Goal: Transaction & Acquisition: Purchase product/service

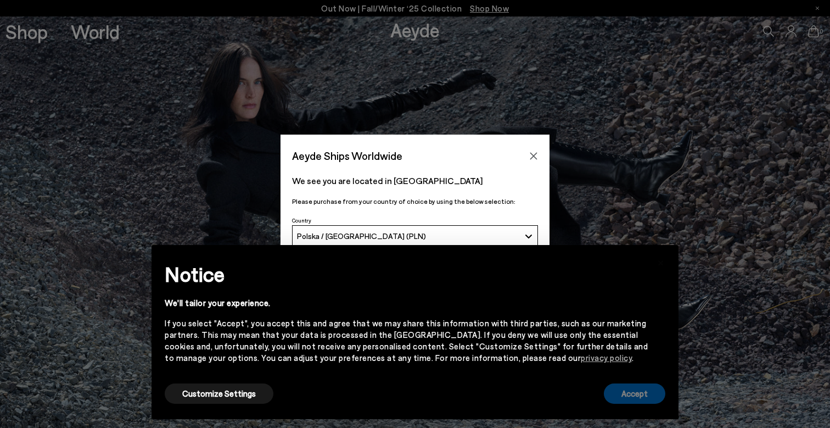
click at [646, 393] on button "Accept" at bounding box center [635, 393] width 62 height 20
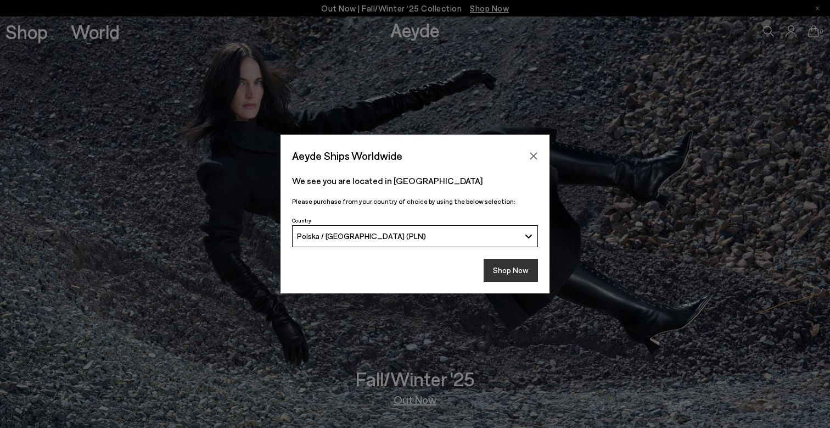
click at [518, 272] on button "Shop Now" at bounding box center [511, 270] width 54 height 23
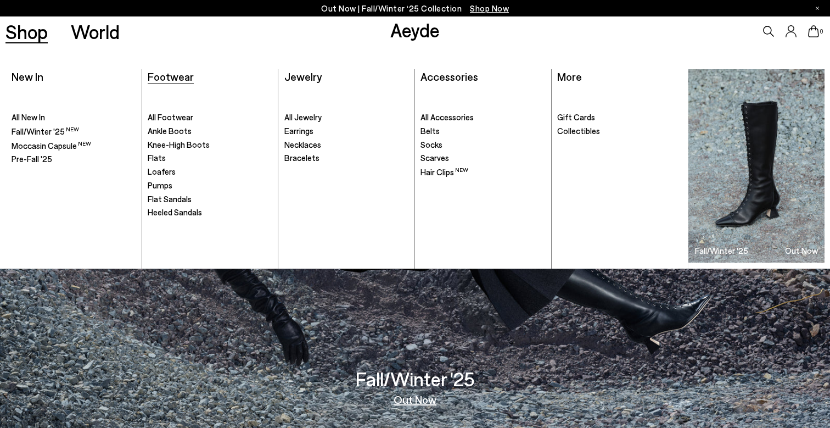
click at [166, 77] on span "Footwear" at bounding box center [171, 76] width 46 height 13
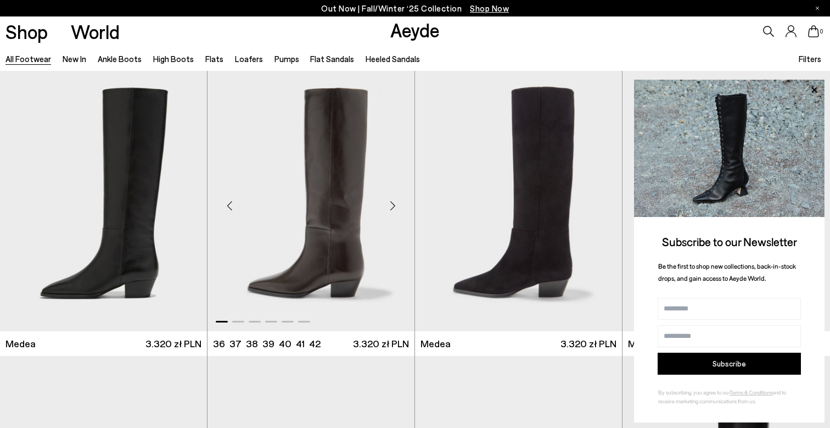
click at [392, 206] on div "Next slide" at bounding box center [392, 205] width 33 height 33
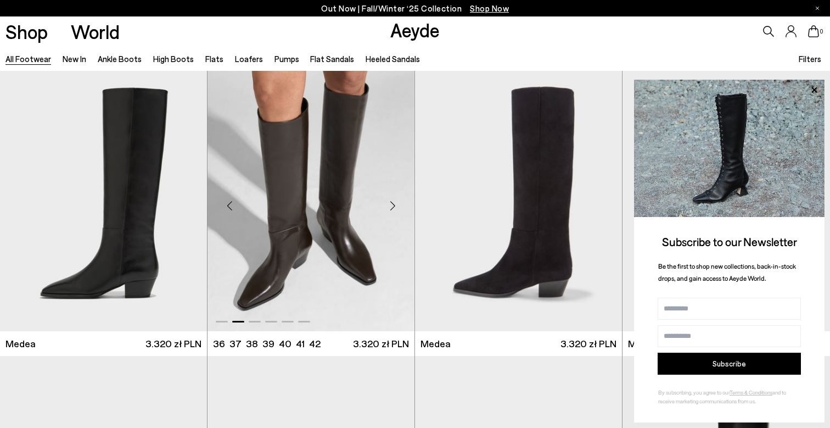
click at [392, 206] on div "Next slide" at bounding box center [392, 205] width 33 height 33
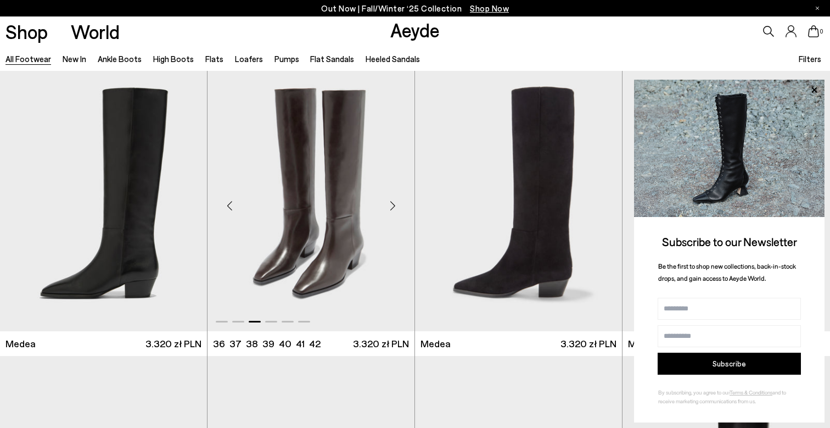
click at [392, 206] on div "Next slide" at bounding box center [392, 205] width 33 height 33
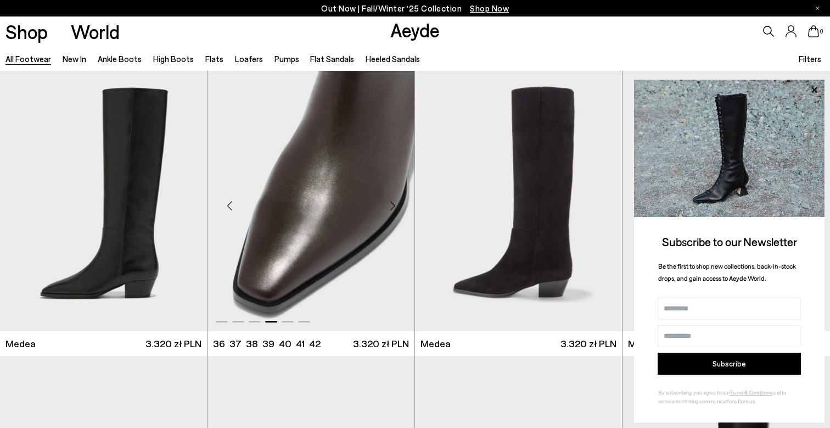
click at [392, 206] on div "Next slide" at bounding box center [392, 205] width 33 height 33
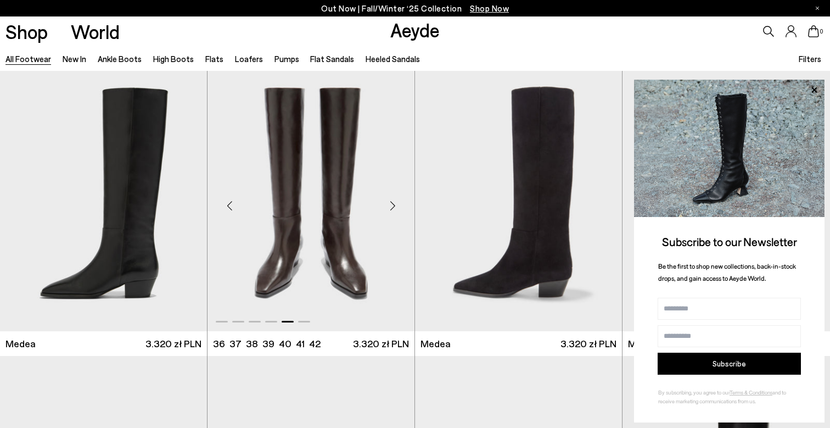
click at [392, 206] on div "Next slide" at bounding box center [392, 205] width 33 height 33
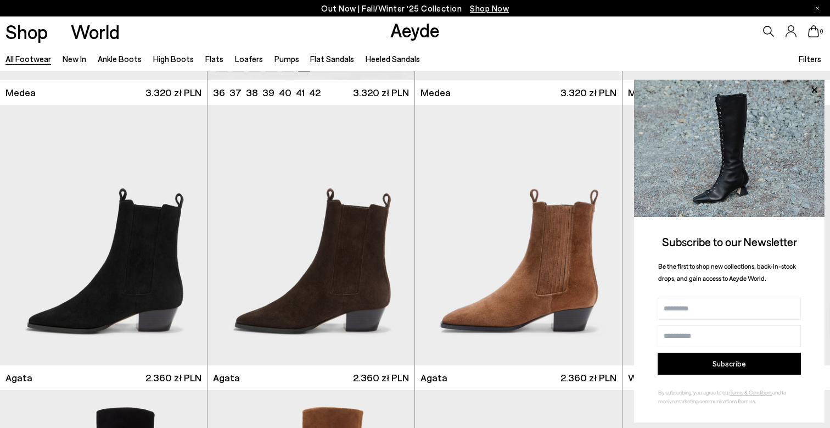
scroll to position [440, 0]
